Goal: Task Accomplishment & Management: Use online tool/utility

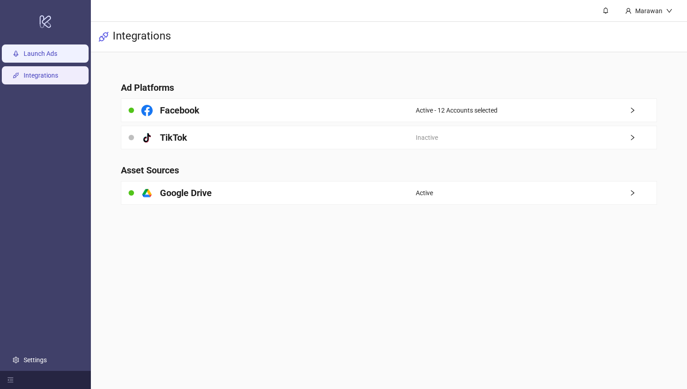
click at [57, 50] on link "Launch Ads" at bounding box center [41, 53] width 34 height 7
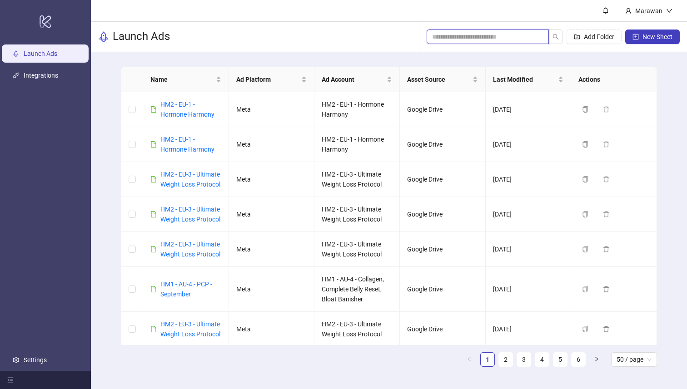
click at [461, 32] on input "search" at bounding box center [484, 37] width 104 height 10
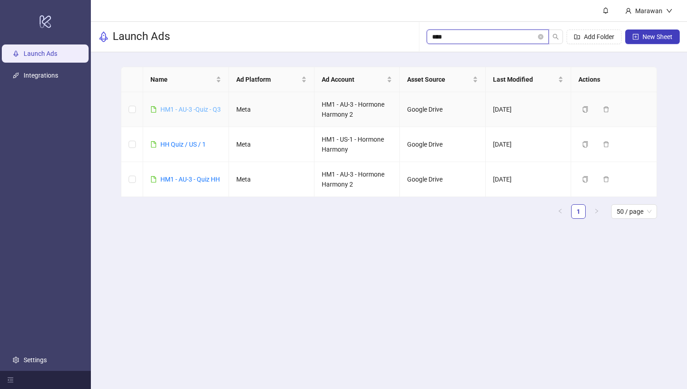
type input "****"
click at [168, 106] on link "HM1 - AU-3 -Quiz - Q3" at bounding box center [190, 109] width 60 height 7
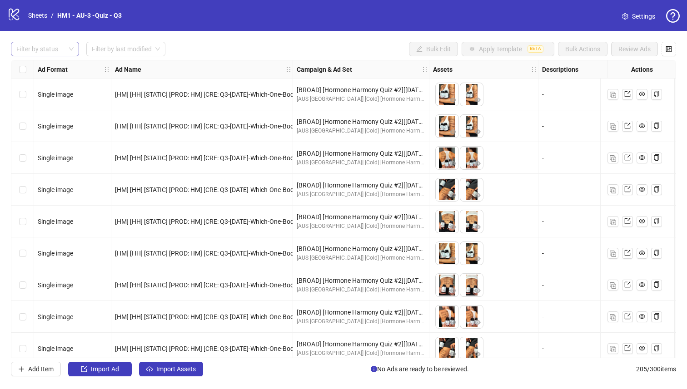
click at [54, 50] on div at bounding box center [40, 49] width 55 height 13
click at [50, 59] on div "draft launched Draft Launched Error" at bounding box center [45, 82] width 68 height 47
click at [48, 68] on div "Draft" at bounding box center [45, 68] width 54 height 10
